Goal: Transaction & Acquisition: Purchase product/service

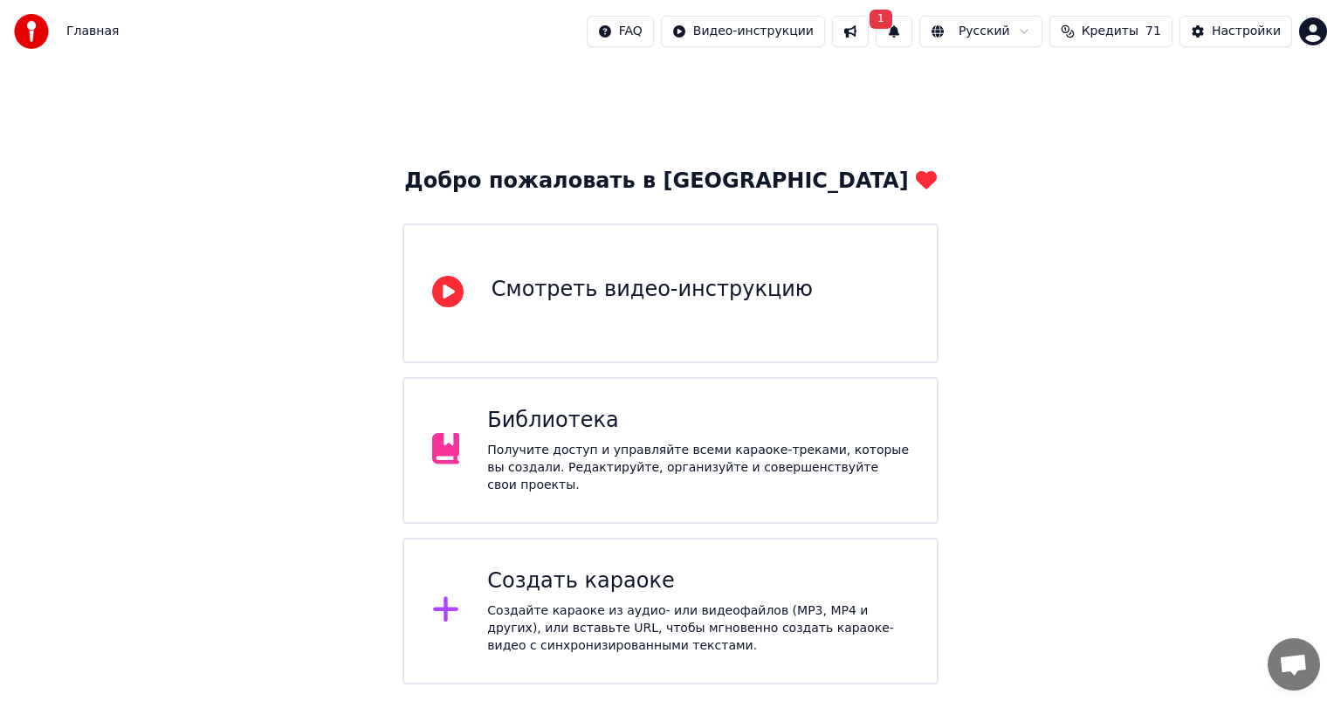
click at [1296, 663] on span "Открытый чат" at bounding box center [1293, 666] width 29 height 24
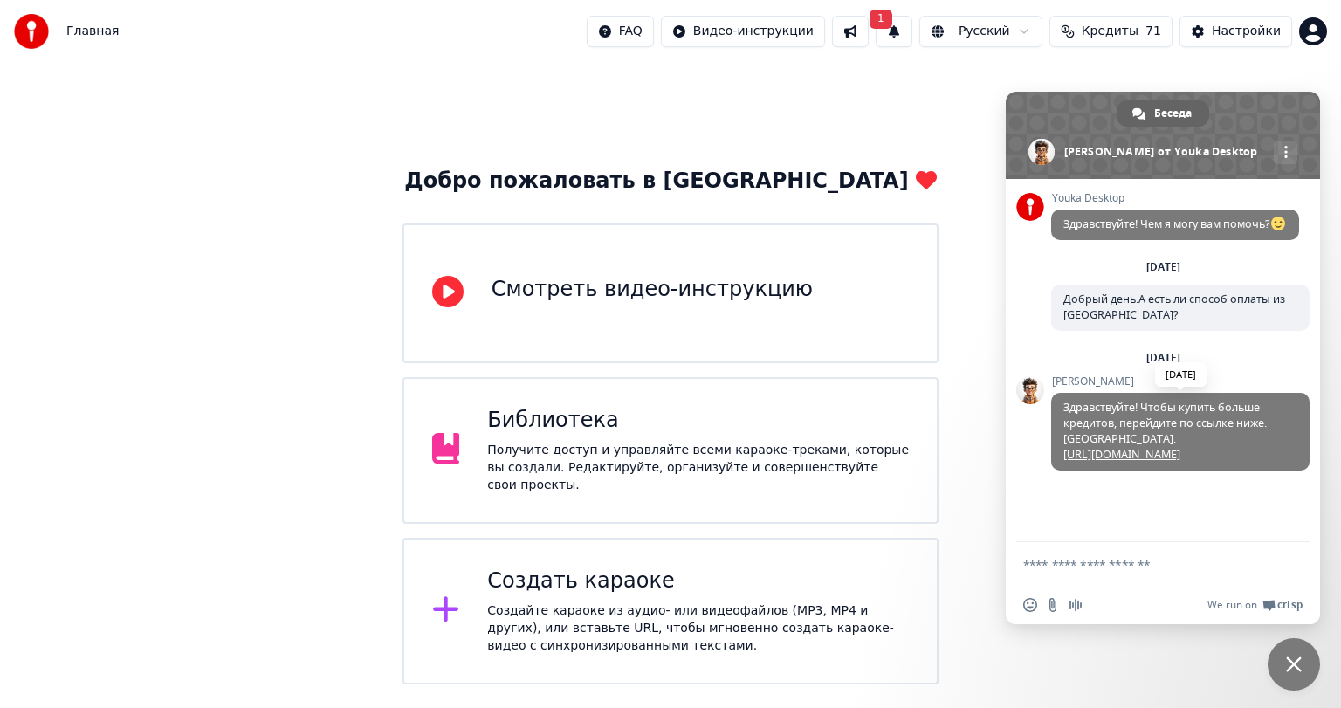
click at [1144, 462] on link "[URL][DOMAIN_NAME]" at bounding box center [1121, 454] width 117 height 15
click at [869, 24] on button at bounding box center [850, 31] width 37 height 31
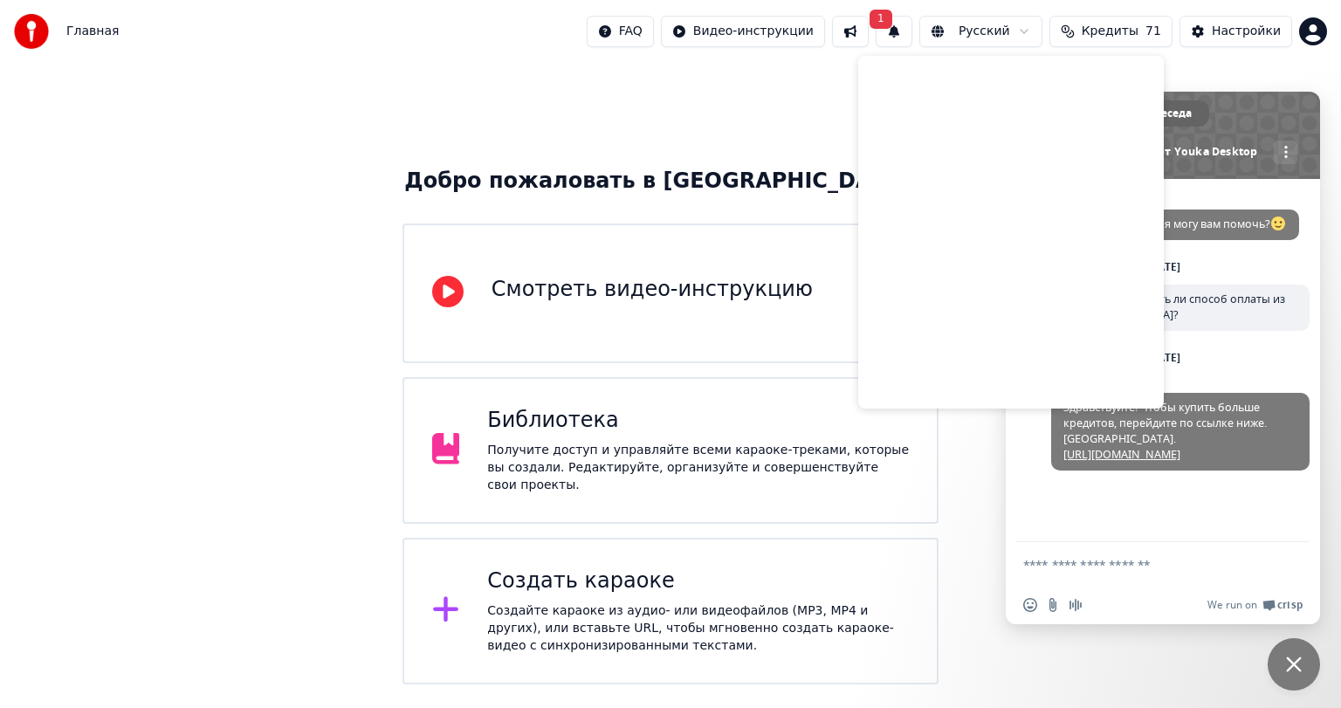
click at [912, 31] on button "1" at bounding box center [894, 31] width 37 height 31
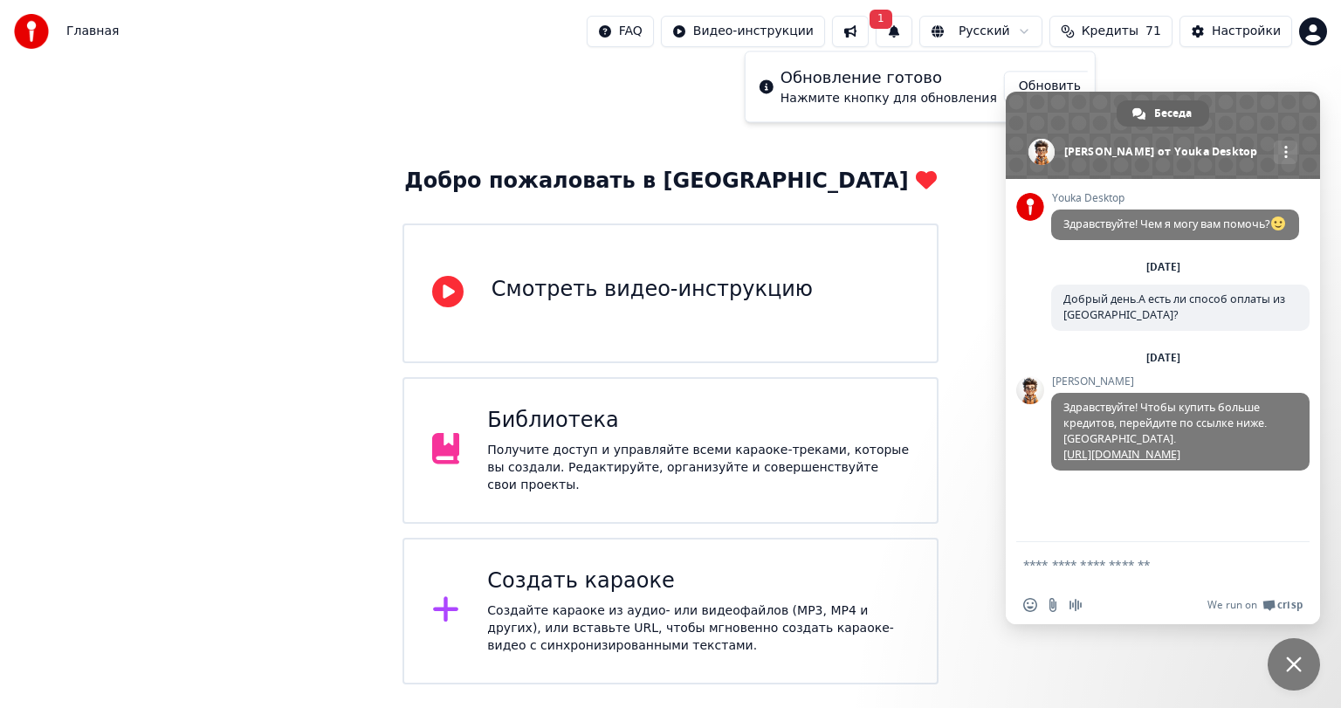
click at [1023, 80] on button "Обновить" at bounding box center [1050, 86] width 92 height 31
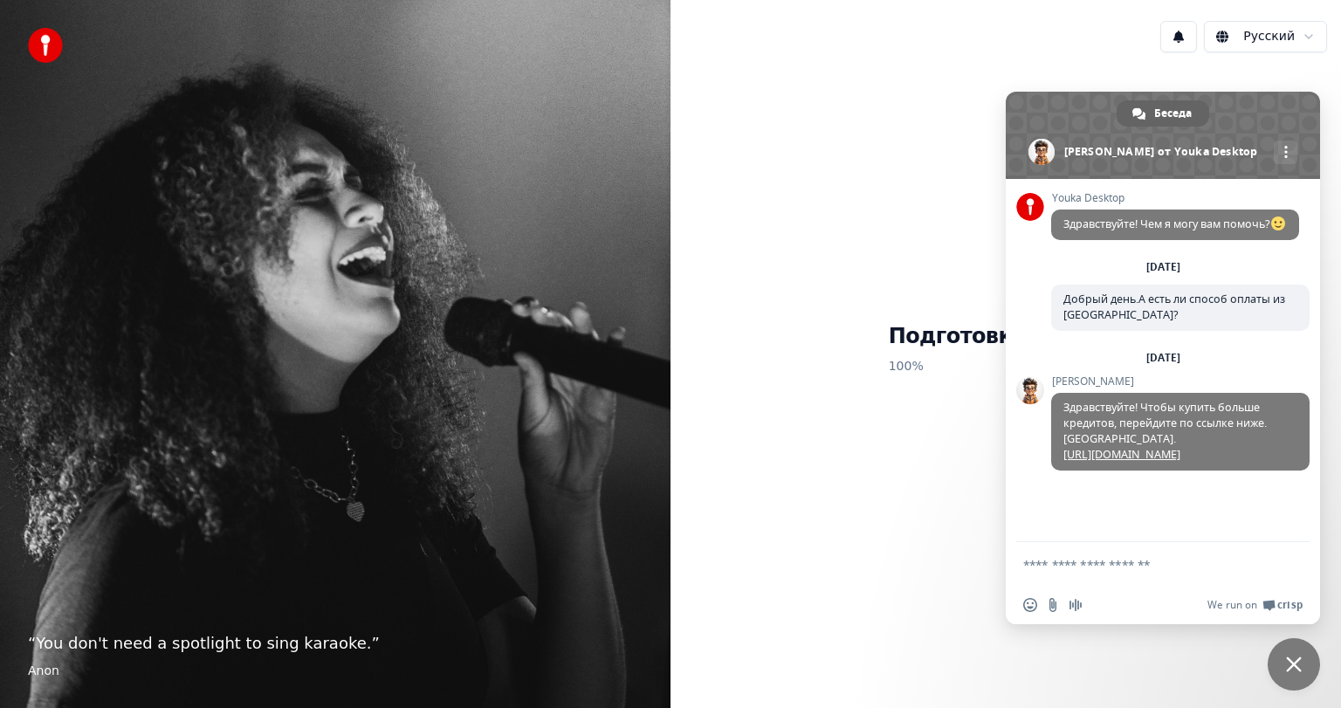
click at [1306, 649] on span "Закрыть чат" at bounding box center [1293, 664] width 52 height 52
